Goal: Task Accomplishment & Management: Manage account settings

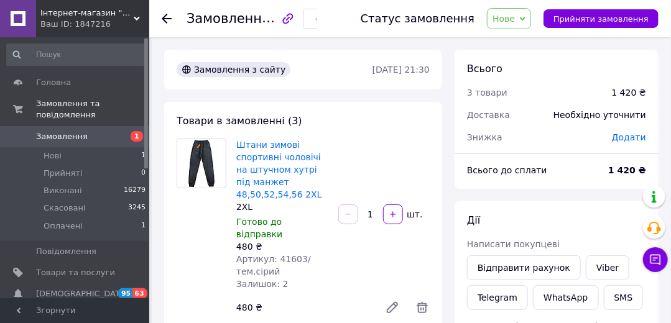
click at [529, 21] on span "Нове" at bounding box center [509, 18] width 44 height 21
click at [533, 45] on li "Прийнято" at bounding box center [516, 43] width 57 height 19
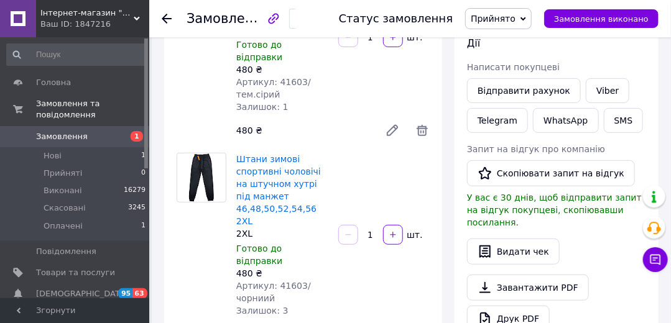
scroll to position [355, 0]
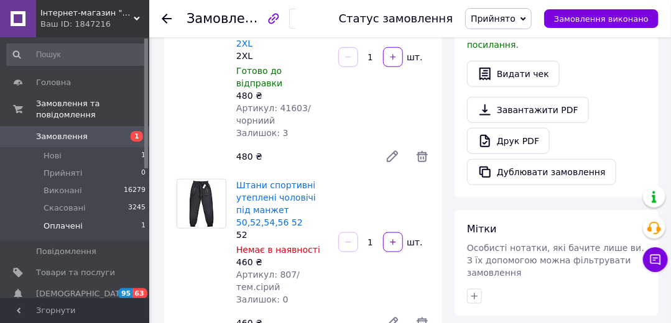
click at [63, 221] on span "Оплачені" at bounding box center [63, 226] width 39 height 11
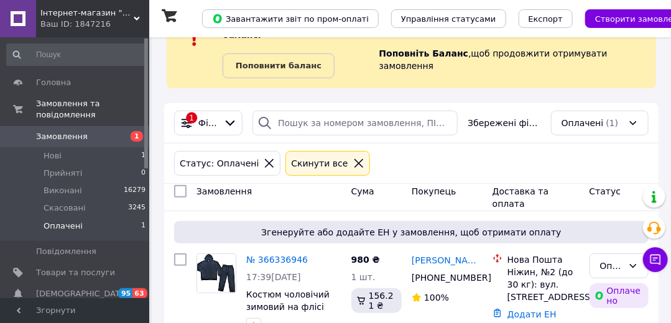
scroll to position [99, 0]
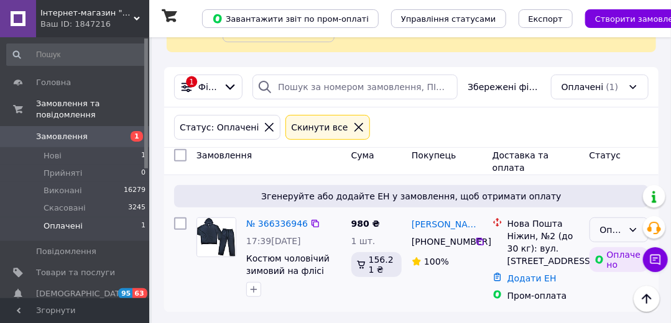
click at [596, 223] on div "Оплачено" at bounding box center [619, 230] width 59 height 25
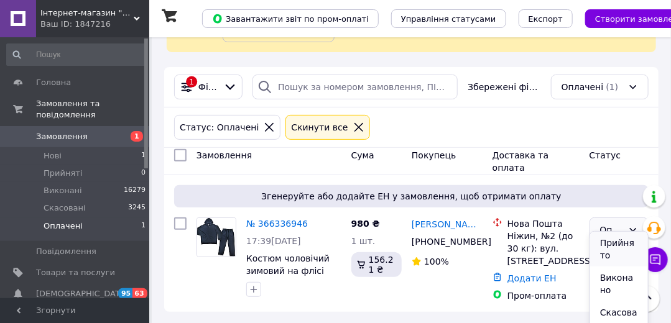
click at [610, 244] on li "Прийнято" at bounding box center [619, 249] width 58 height 35
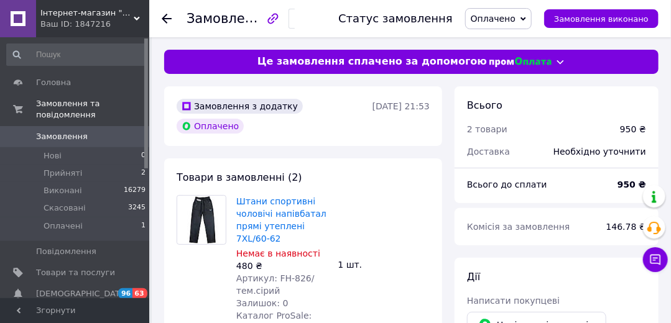
click at [506, 23] on span "Оплачено" at bounding box center [493, 19] width 45 height 10
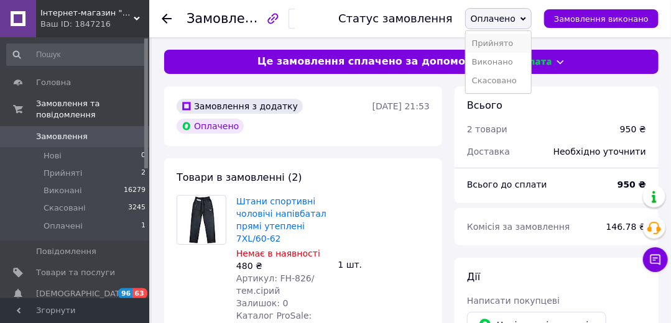
click at [514, 46] on li "Прийнято" at bounding box center [498, 43] width 65 height 19
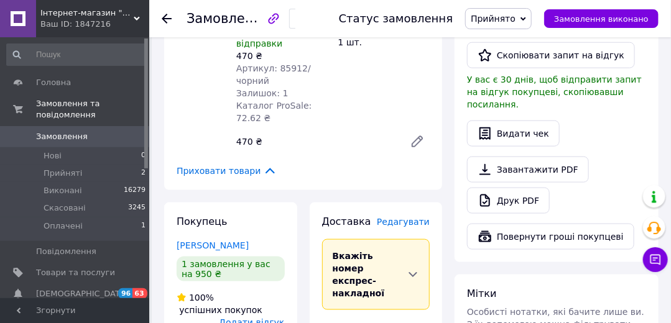
scroll to position [533, 0]
